Goal: Ask a question

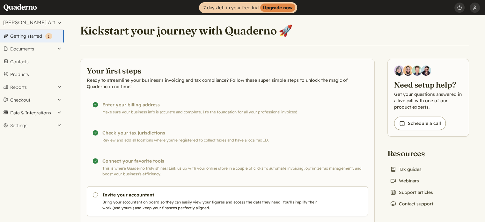
click at [38, 115] on button "Data & Integrations" at bounding box center [32, 112] width 64 height 13
click at [36, 125] on link "Integrations" at bounding box center [32, 123] width 64 height 9
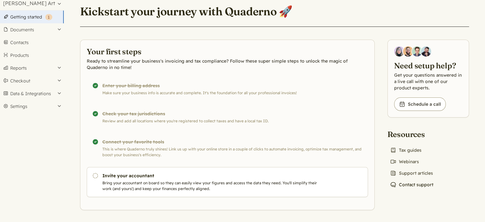
click at [422, 183] on link "Chat icon Contact support" at bounding box center [411, 184] width 48 height 9
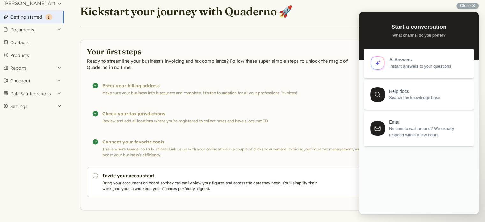
scroll to position [0, 0]
click at [425, 65] on span "Instant answers to your questions" at bounding box center [427, 65] width 77 height 6
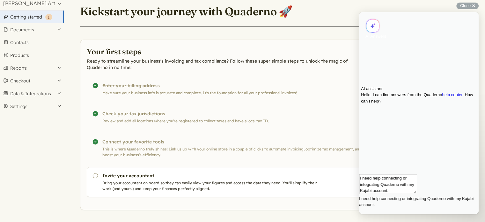
type textarea "I need help connecting or integrating Quaderno with my Kajabi account."
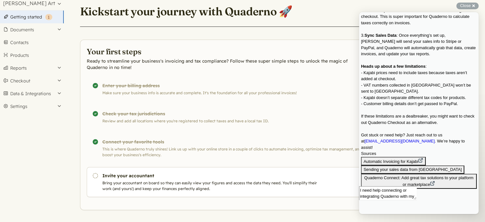
scroll to position [260, 0]
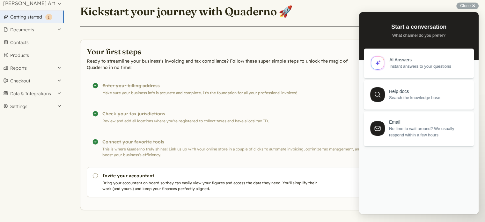
scroll to position [0, 0]
click at [338, 24] on header "Kickstart your journey with Quaderno 🚀" at bounding box center [274, 15] width 389 height 23
